Goal: Find specific page/section: Find specific page/section

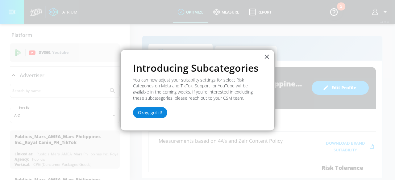
click at [161, 114] on button "Okay, got it!" at bounding box center [150, 112] width 34 height 11
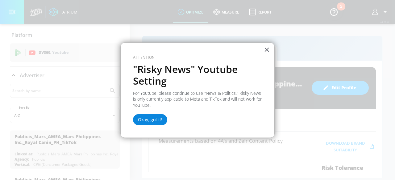
click at [152, 115] on button "Okay, got it!" at bounding box center [150, 119] width 34 height 11
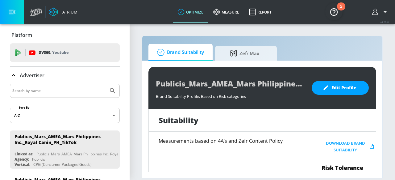
click at [13, 78] on icon at bounding box center [13, 75] width 7 height 7
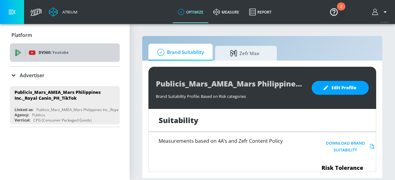
click at [76, 49] on div "DV360: Youtube" at bounding box center [65, 52] width 110 height 18
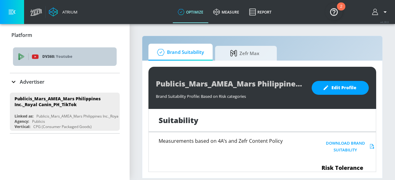
click at [76, 49] on div "DV360: Youtube" at bounding box center [65, 56] width 104 height 18
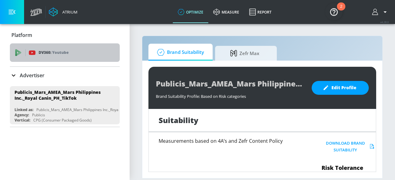
click at [76, 49] on div "DV360: Youtube" at bounding box center [65, 52] width 110 height 18
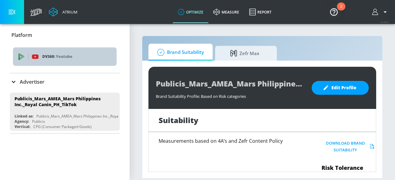
click at [76, 49] on div "DV360: Youtube" at bounding box center [65, 56] width 104 height 18
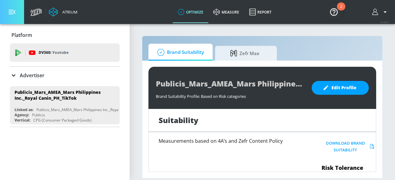
click at [15, 14] on button "button" at bounding box center [12, 12] width 24 height 24
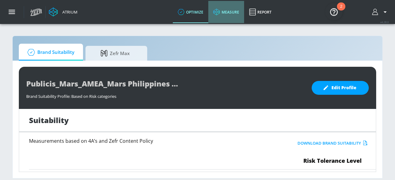
click at [229, 10] on link "measure" at bounding box center [226, 12] width 36 height 22
